Goal: Task Accomplishment & Management: Manage account settings

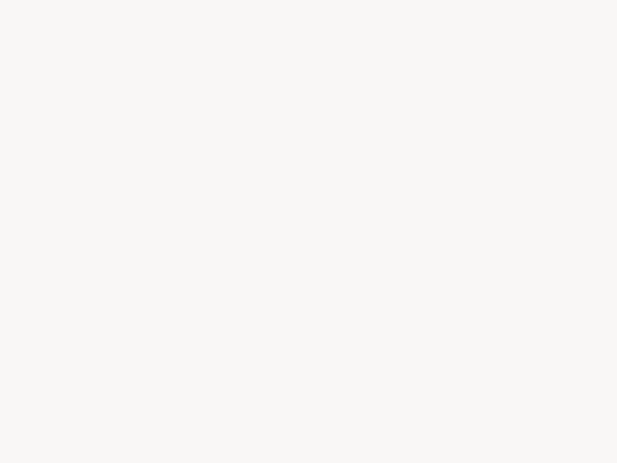
click at [304, 231] on div at bounding box center [308, 231] width 617 height 463
